Goal: Transaction & Acquisition: Purchase product/service

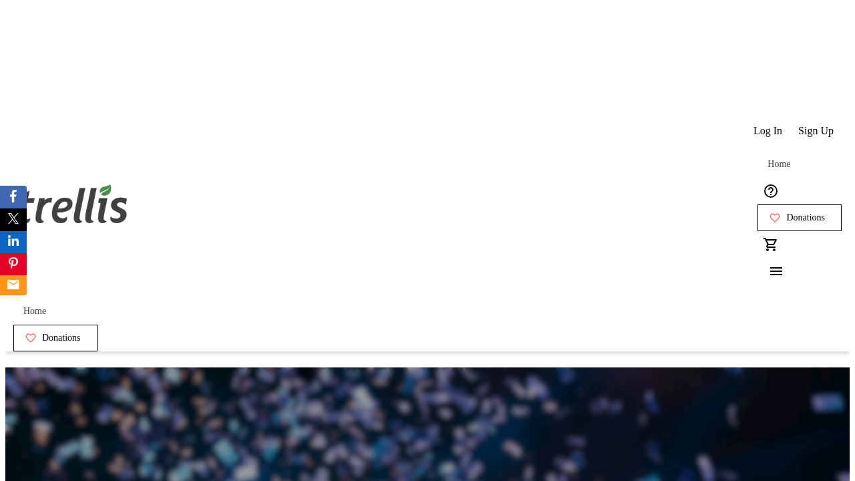
click at [817, 125] on span "Sign Up" at bounding box center [815, 131] width 35 height 12
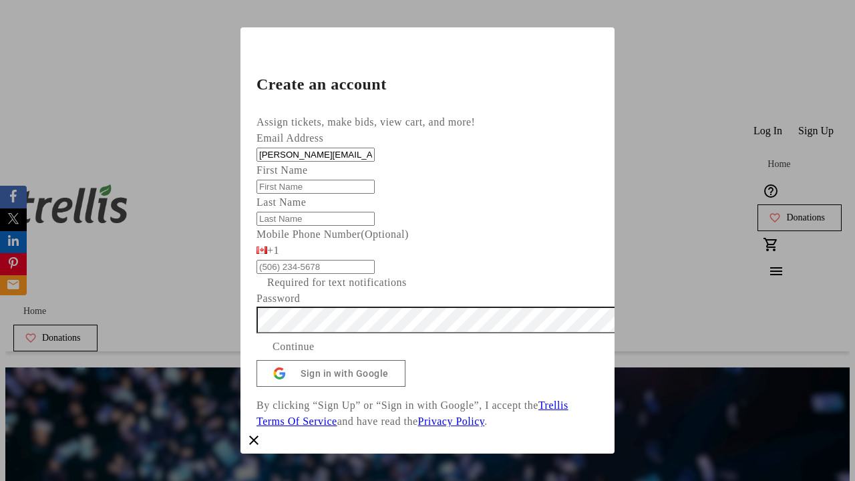
type input "[PERSON_NAME][EMAIL_ADDRESS][DOMAIN_NAME]"
type input "[PERSON_NAME]"
type input "Conn"
click at [315, 355] on span "Continue" at bounding box center [294, 347] width 42 height 16
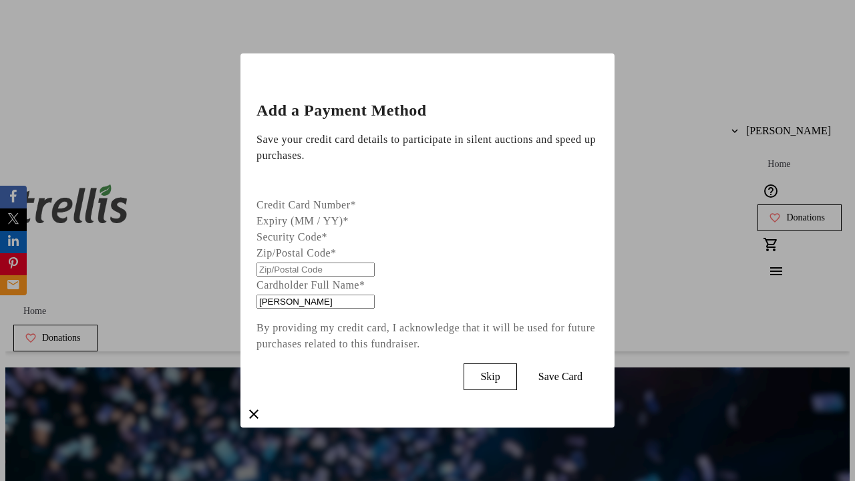
click at [500, 374] on span "Skip" at bounding box center [489, 377] width 19 height 12
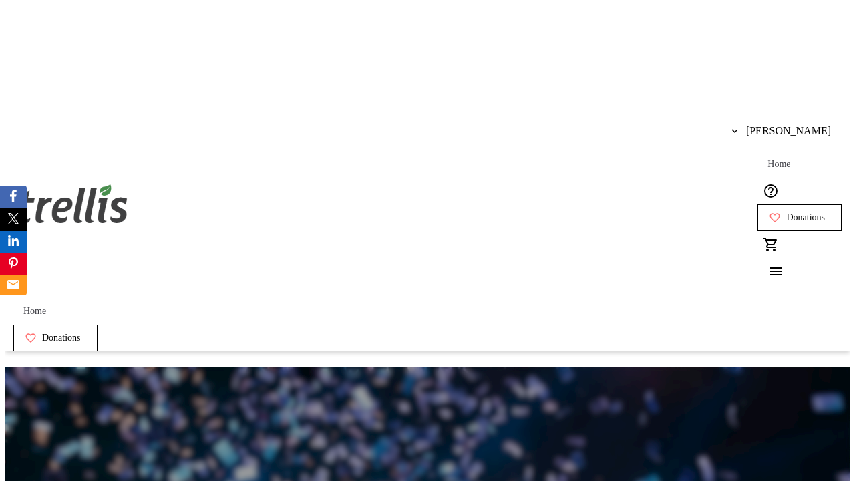
click at [786, 212] on span "Donations" at bounding box center [805, 217] width 39 height 11
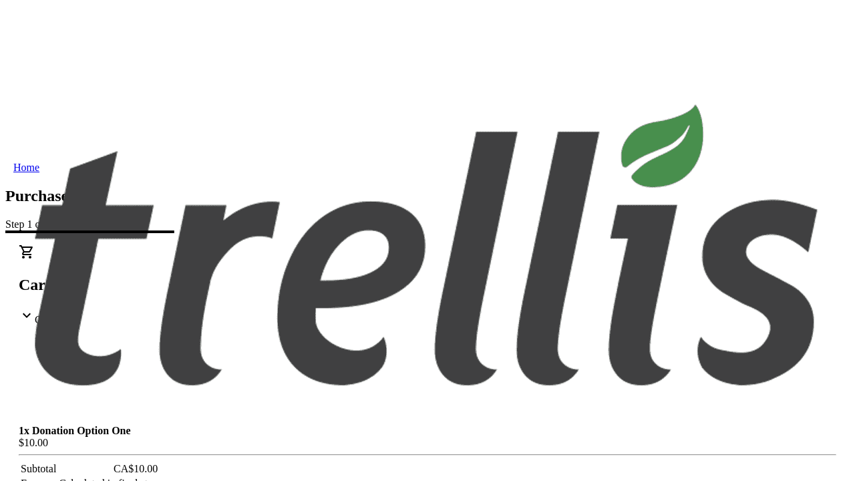
select select "BC"
select select "CA"
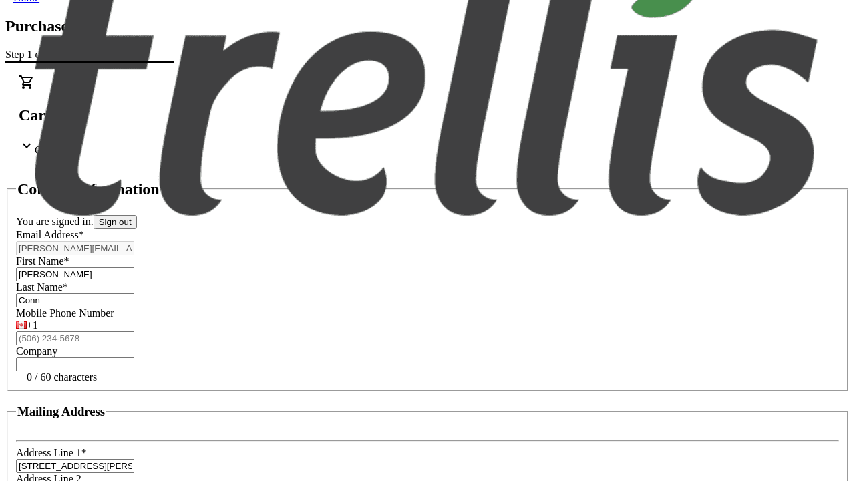
type input "V1Y 0C2"
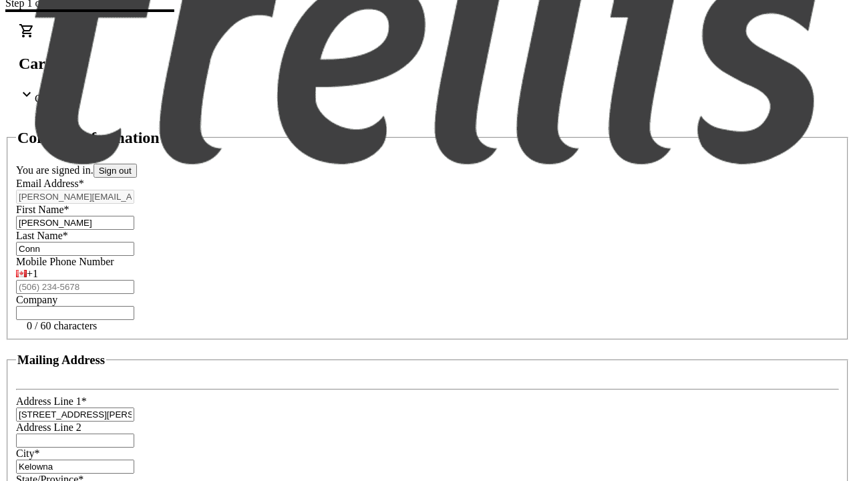
scroll to position [255, 0]
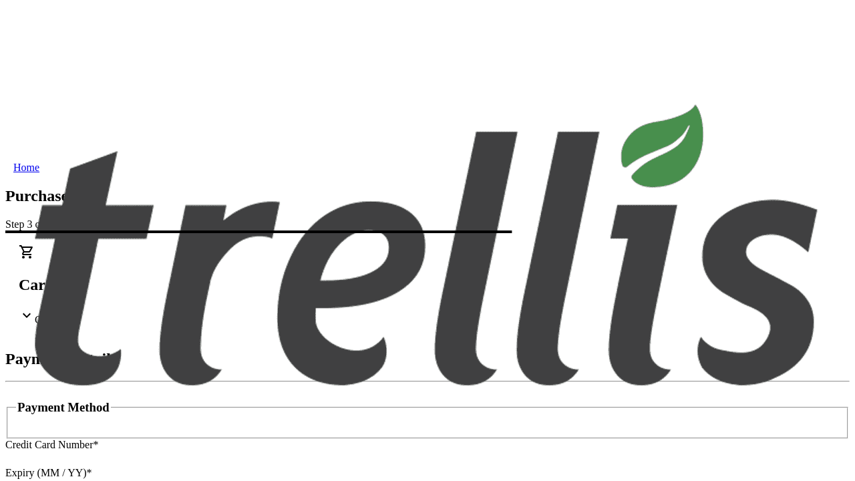
type input "V1Y 0C2"
